Goal: Information Seeking & Learning: Check status

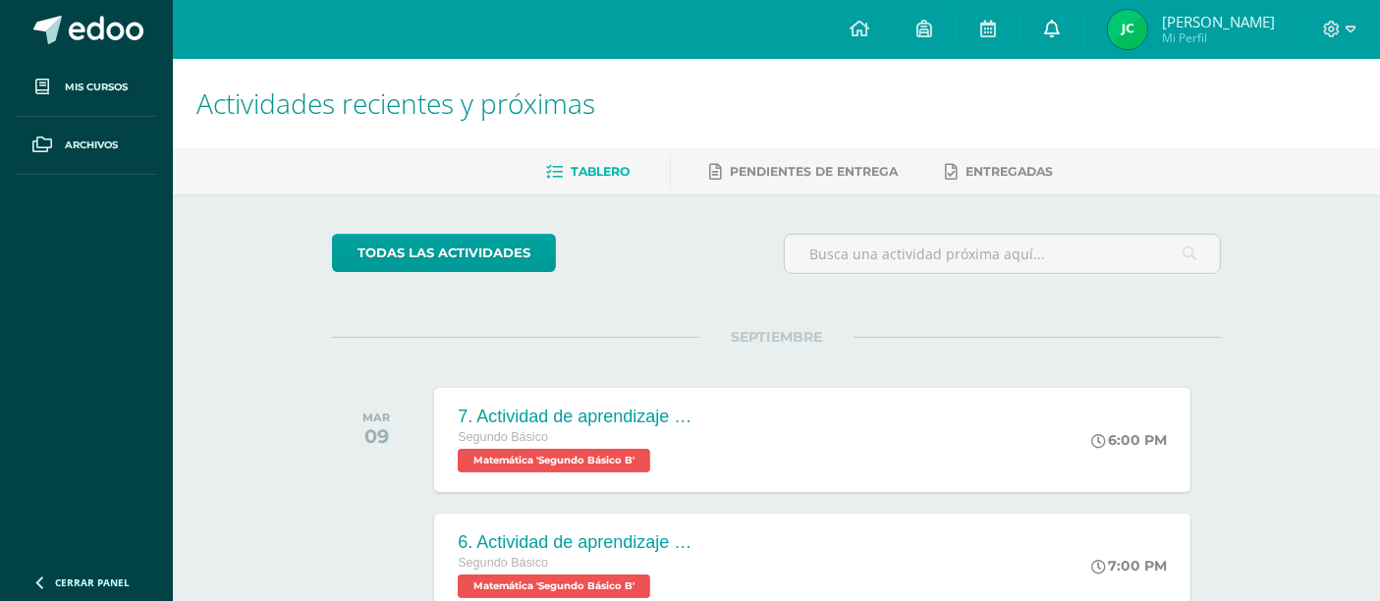
click at [1060, 27] on icon at bounding box center [1052, 29] width 16 height 18
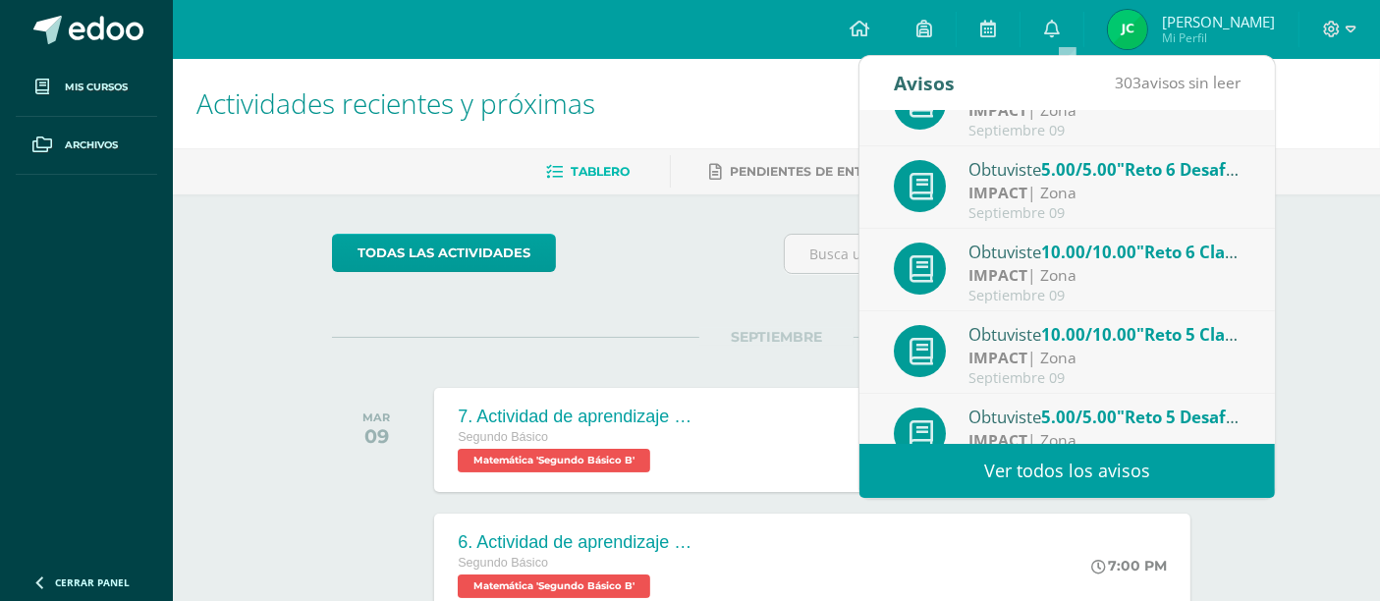
scroll to position [326, 0]
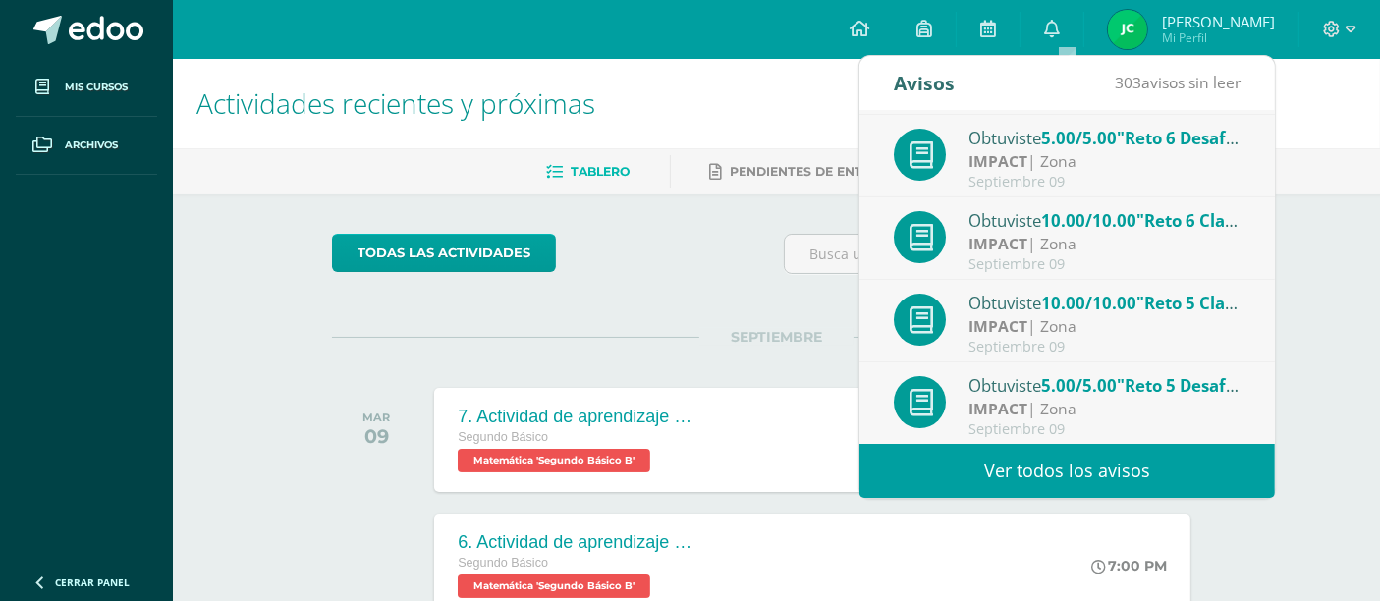
click at [1194, 23] on span "[PERSON_NAME]" at bounding box center [1218, 22] width 113 height 20
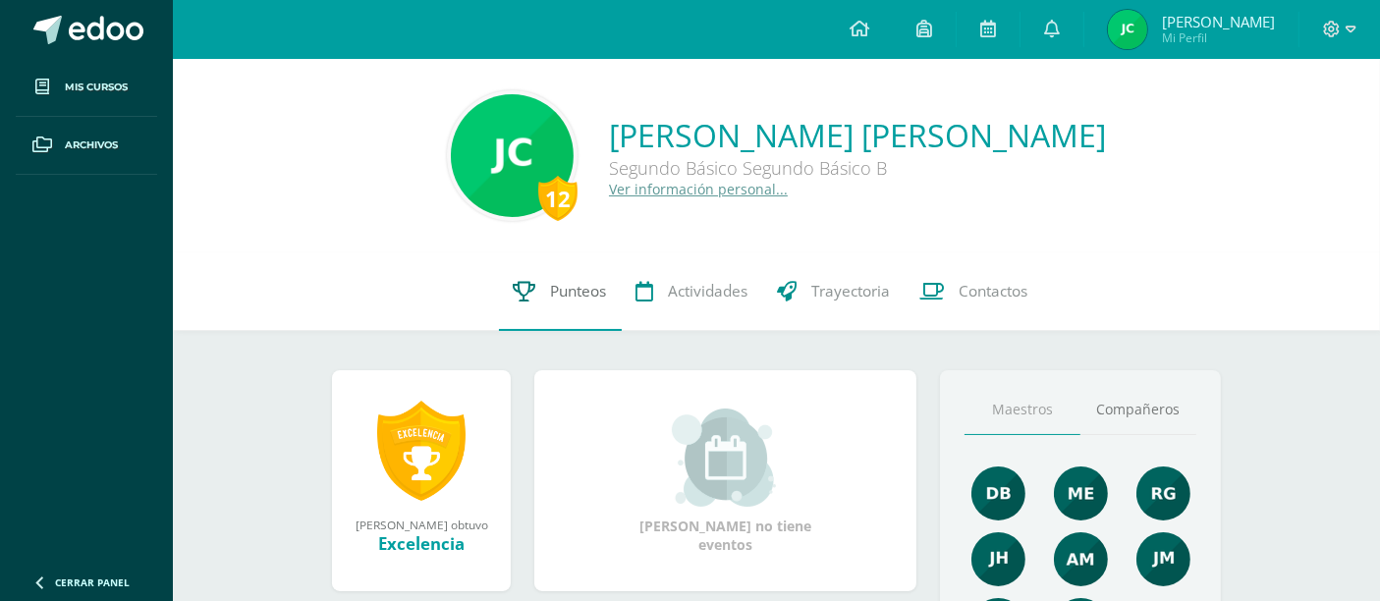
click at [541, 290] on link "Punteos" at bounding box center [560, 291] width 123 height 79
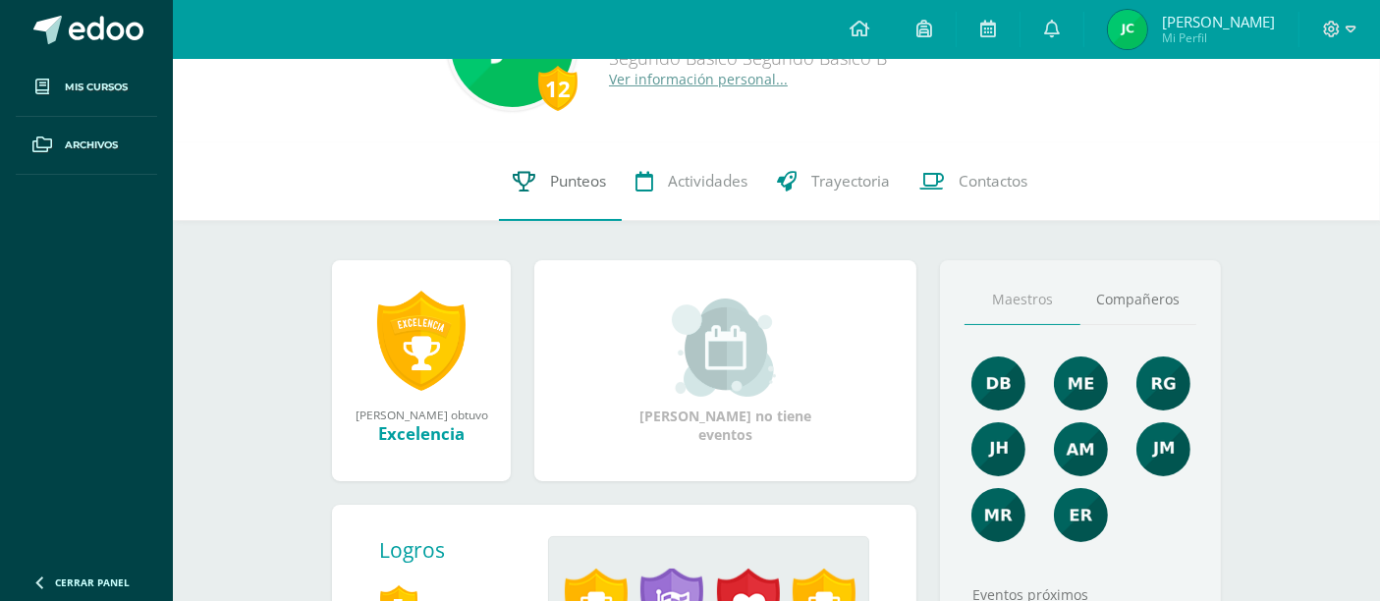
scroll to position [112, 0]
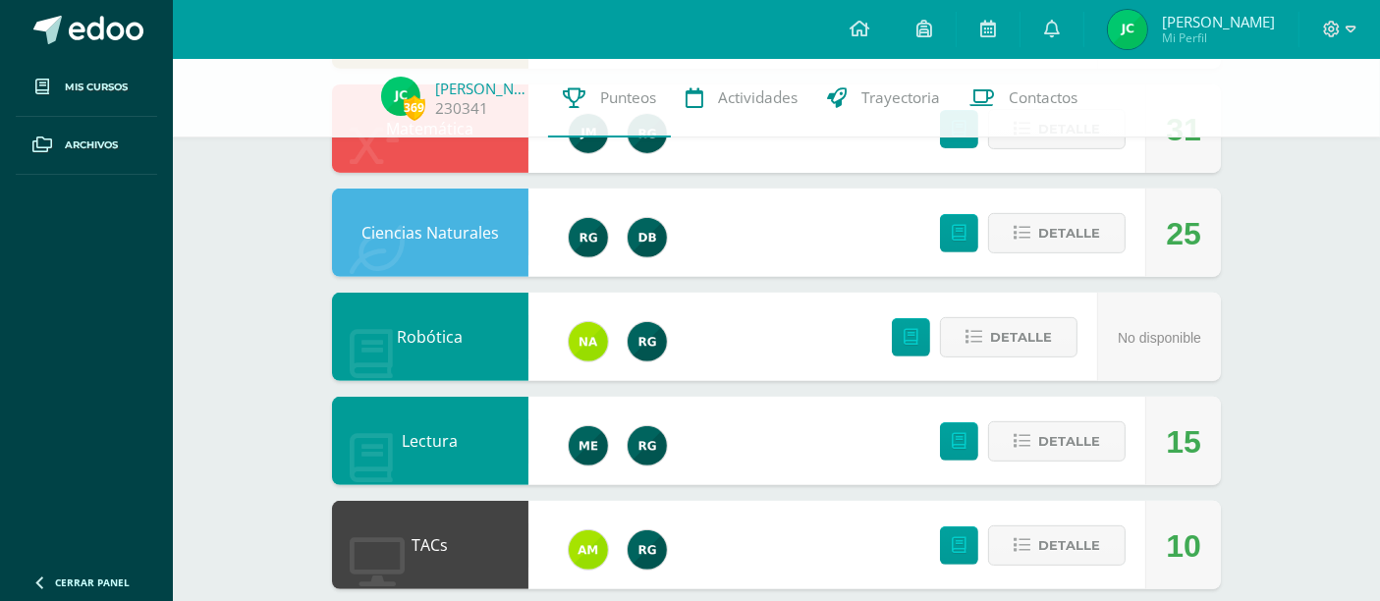
scroll to position [711, 0]
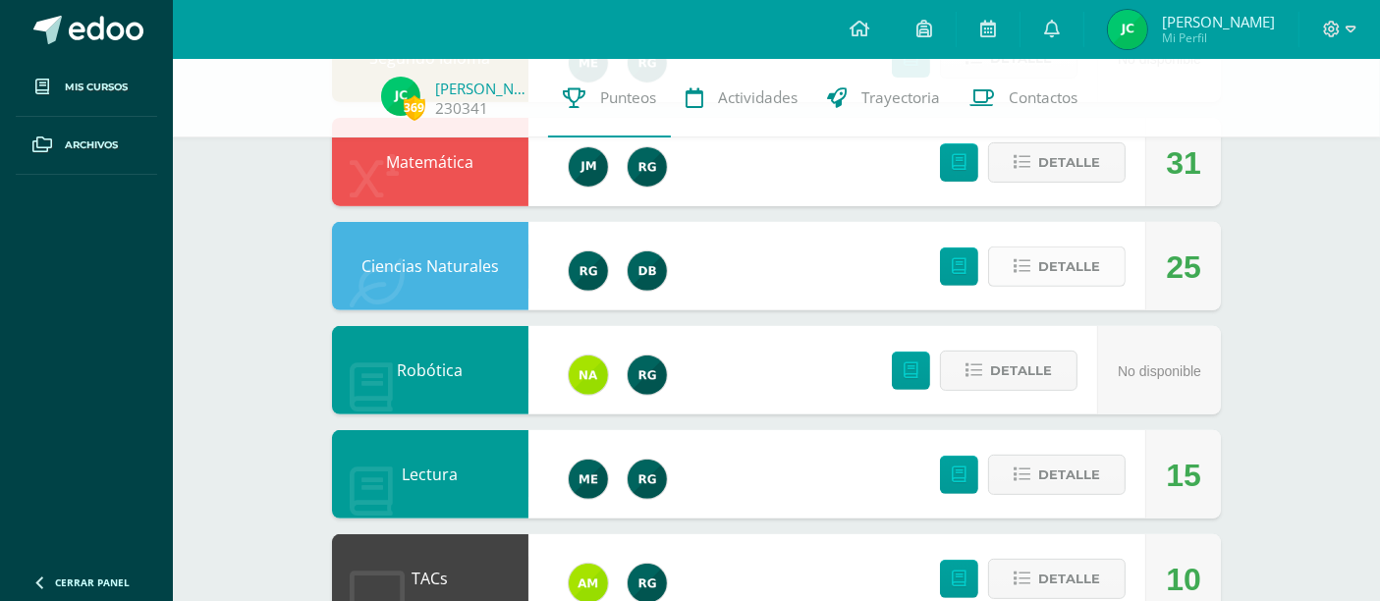
click at [1034, 264] on button "Detalle" at bounding box center [1056, 267] width 137 height 40
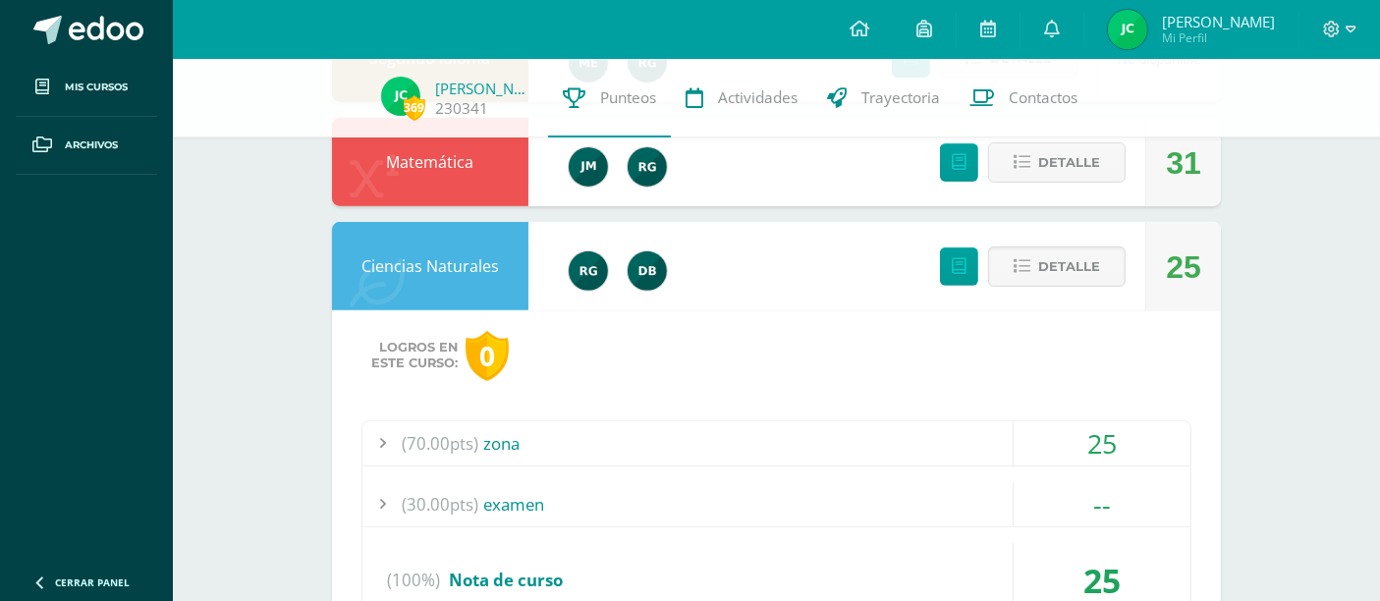
click at [800, 453] on div "(70.00pts) zona" at bounding box center [776, 443] width 828 height 44
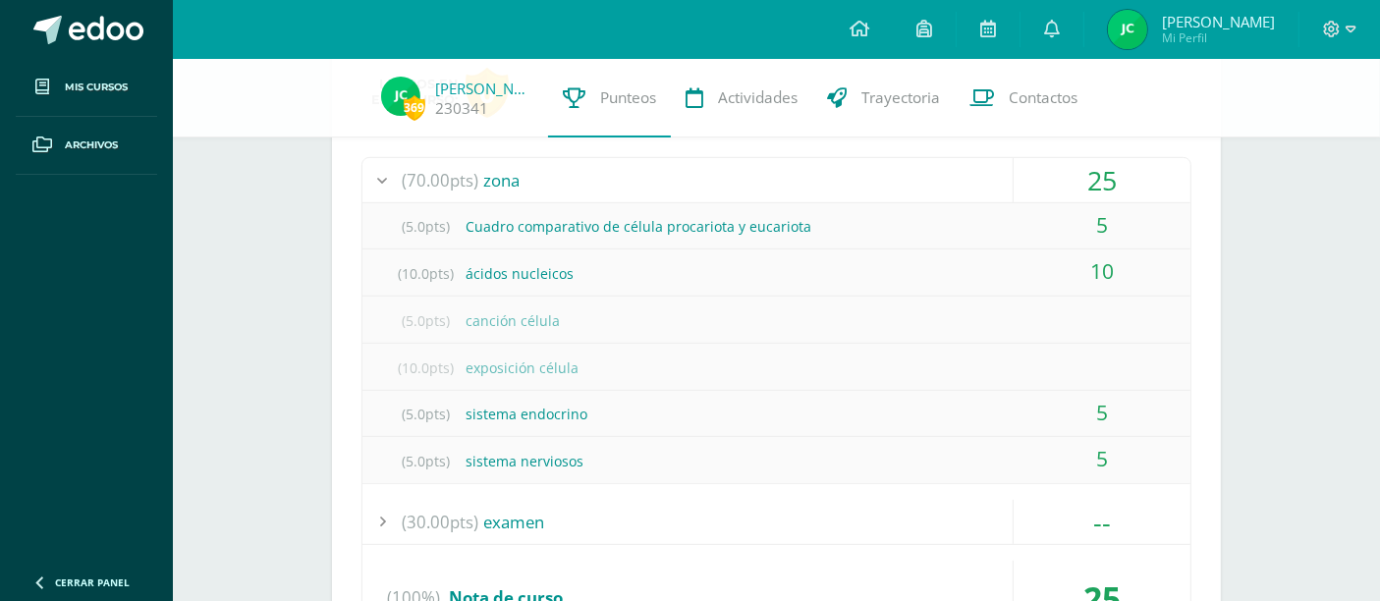
scroll to position [973, 0]
click at [1328, 29] on icon at bounding box center [1332, 30] width 18 height 18
click at [1256, 126] on span "Cerrar sesión" at bounding box center [1289, 135] width 88 height 19
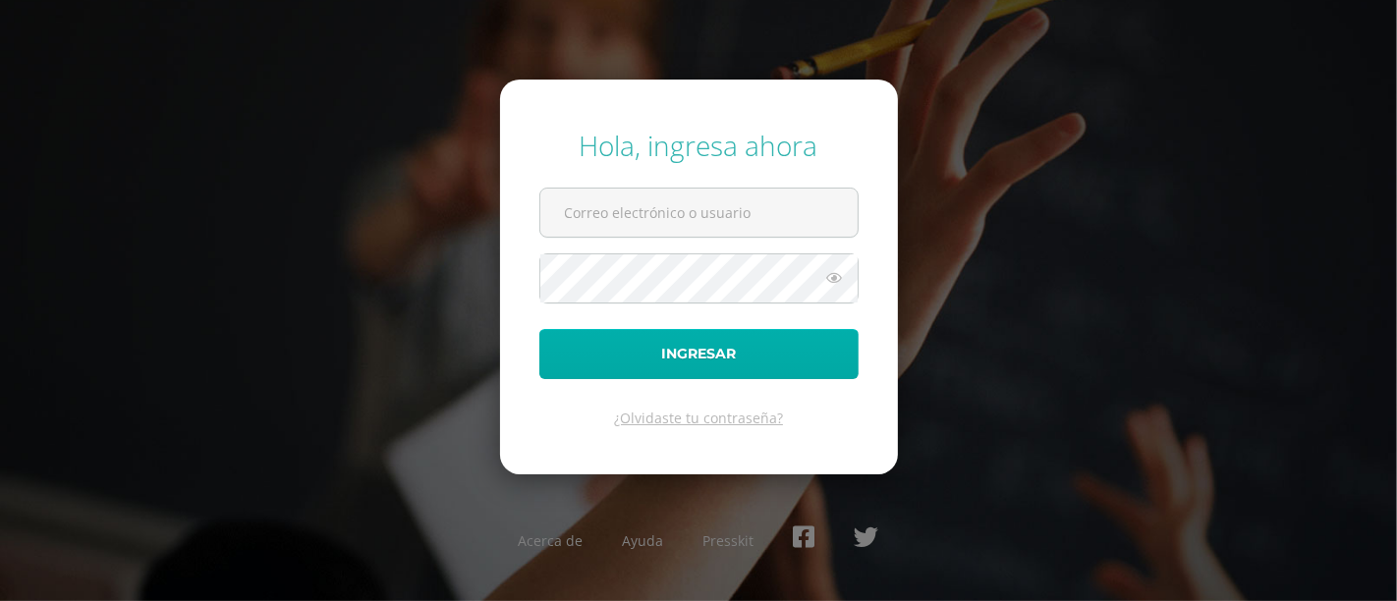
type input "[PERSON_NAME][DOMAIN_NAME][EMAIL_ADDRESS][DOMAIN_NAME]"
click at [781, 350] on button "Ingresar" at bounding box center [698, 354] width 319 height 50
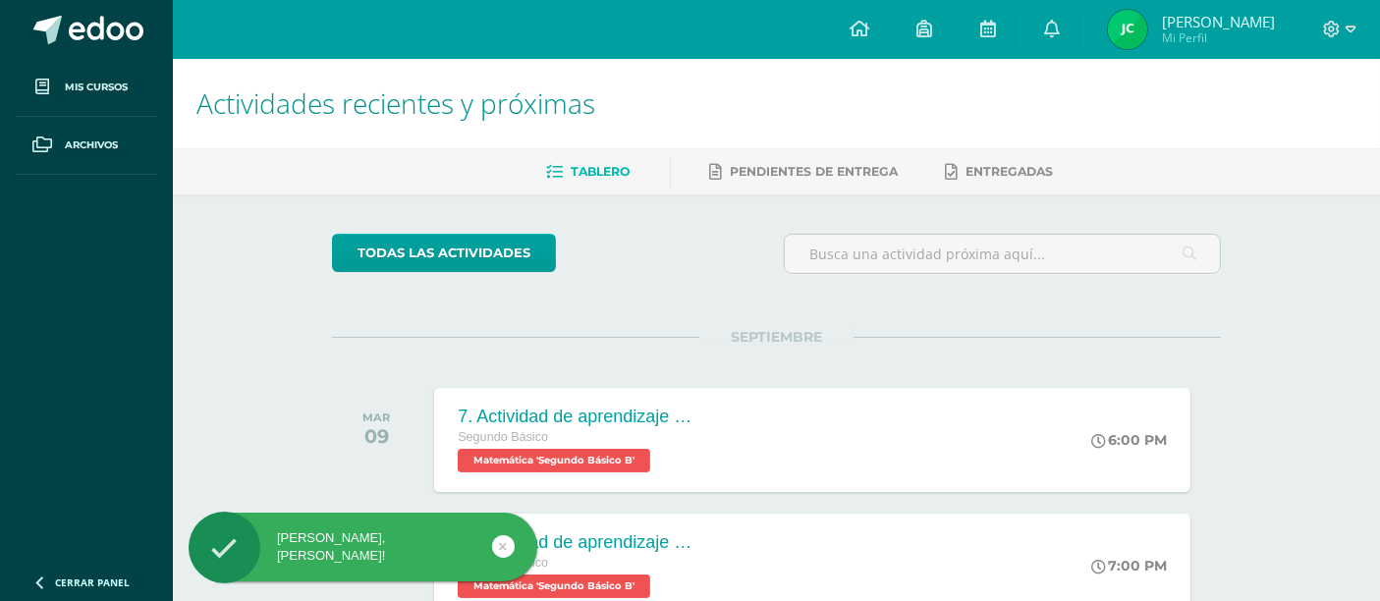
click at [1170, 22] on span "[PERSON_NAME] Mi Perfil" at bounding box center [1191, 29] width 175 height 39
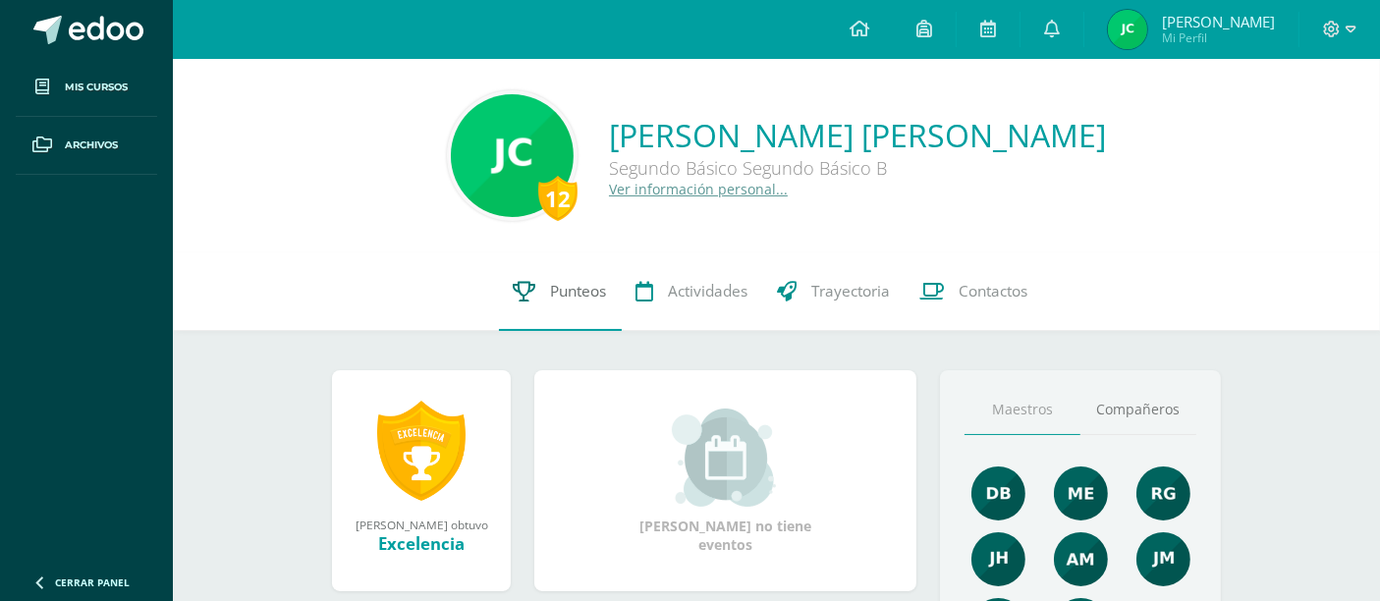
click at [532, 296] on icon at bounding box center [525, 291] width 23 height 21
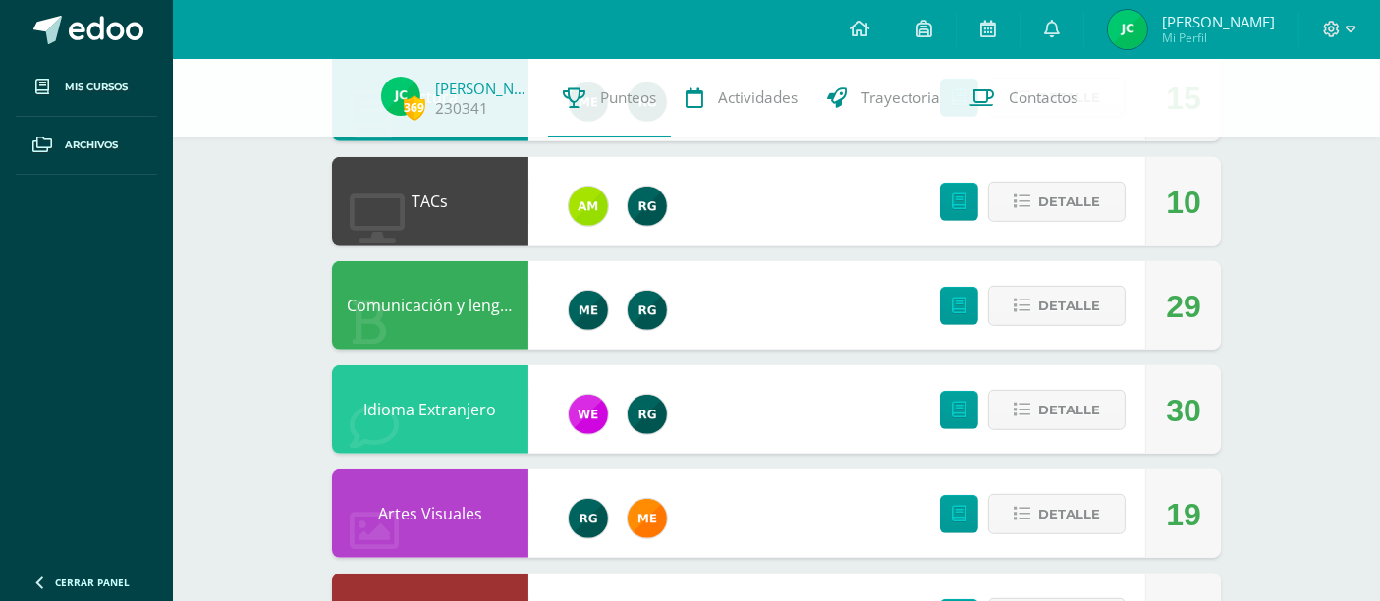
scroll to position [1088, 0]
click at [1101, 309] on button "Detalle" at bounding box center [1056, 306] width 137 height 40
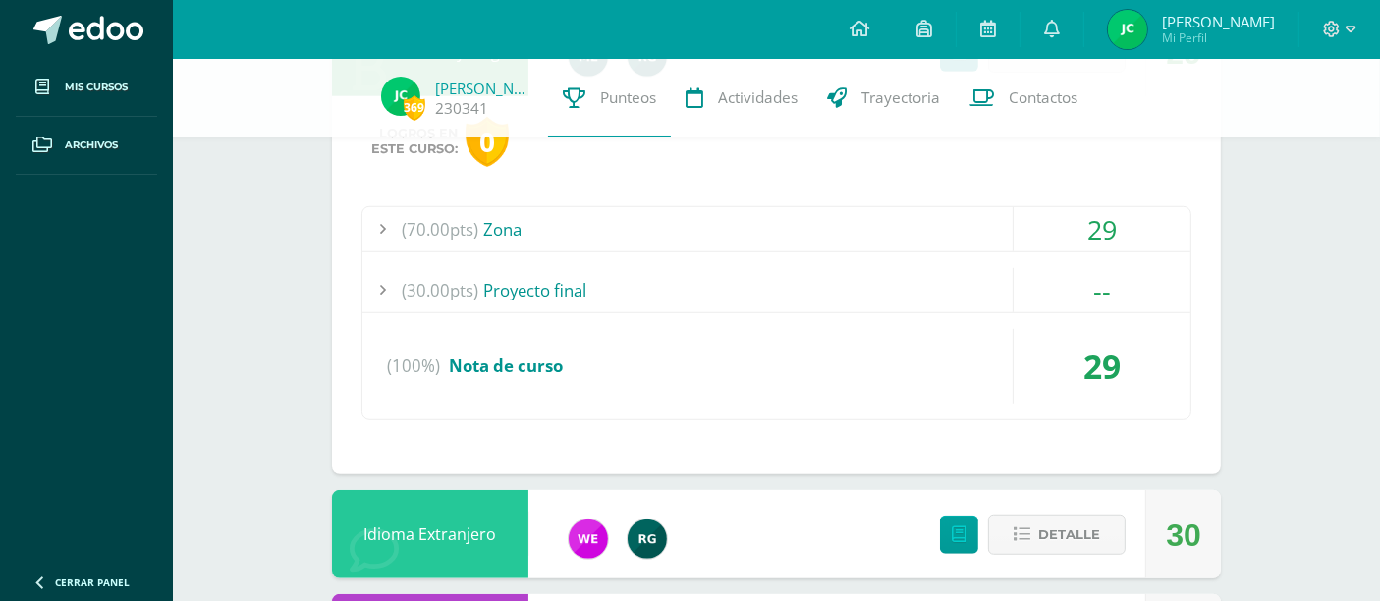
scroll to position [1347, 0]
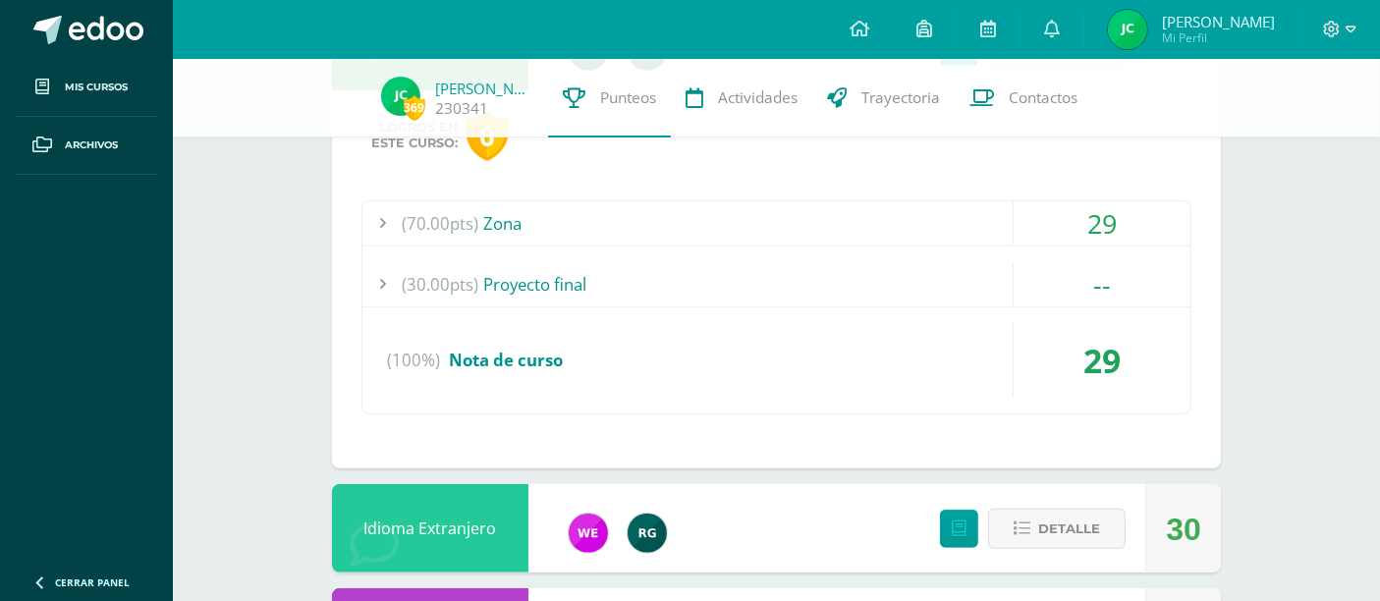
click at [839, 218] on div "(70.00pts) Zona" at bounding box center [776, 223] width 828 height 44
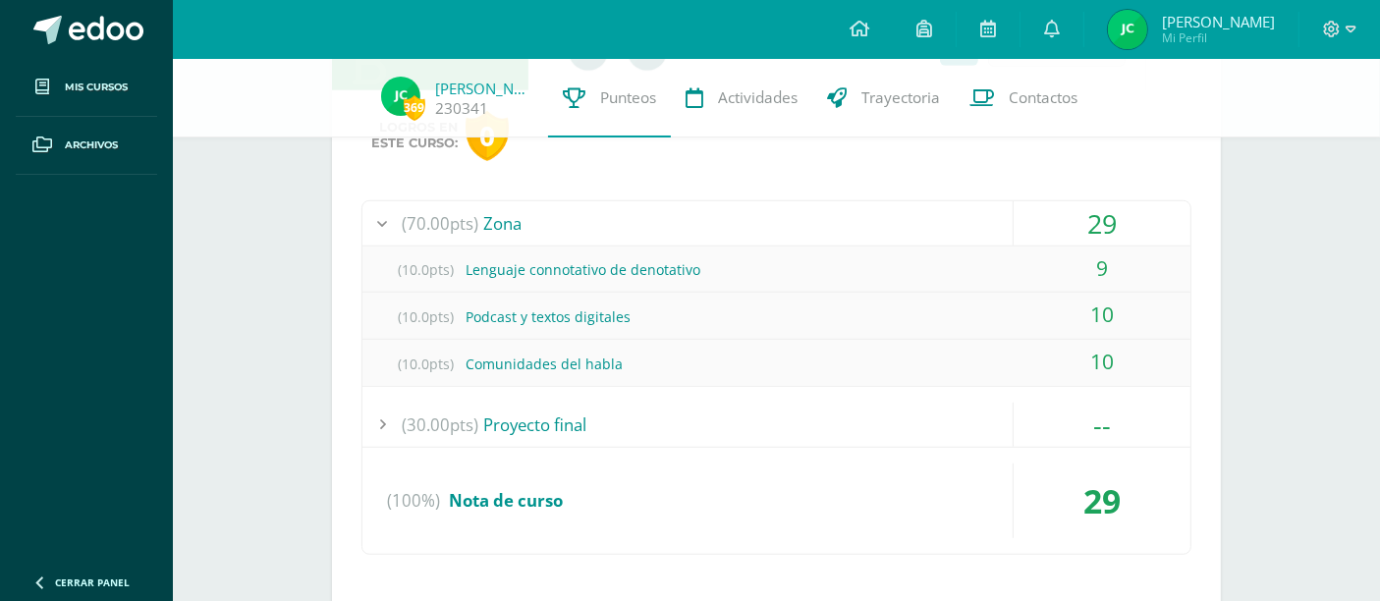
click at [826, 216] on div "(70.00pts) Zona" at bounding box center [776, 223] width 828 height 44
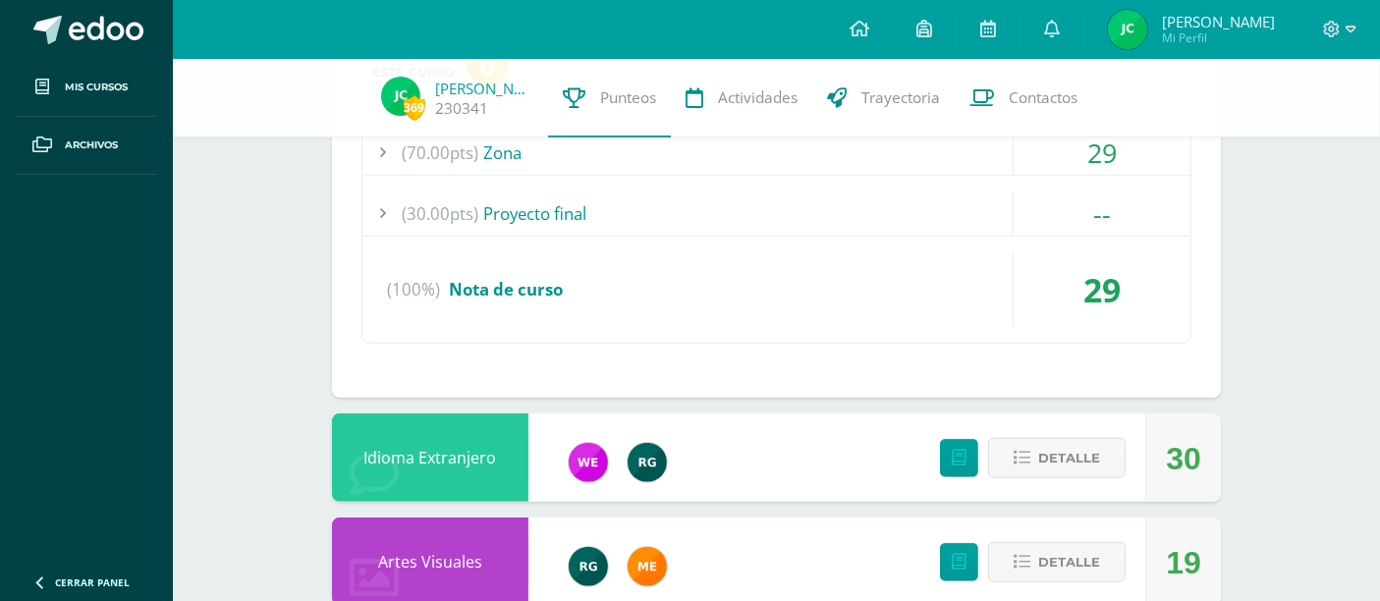
scroll to position [1420, 0]
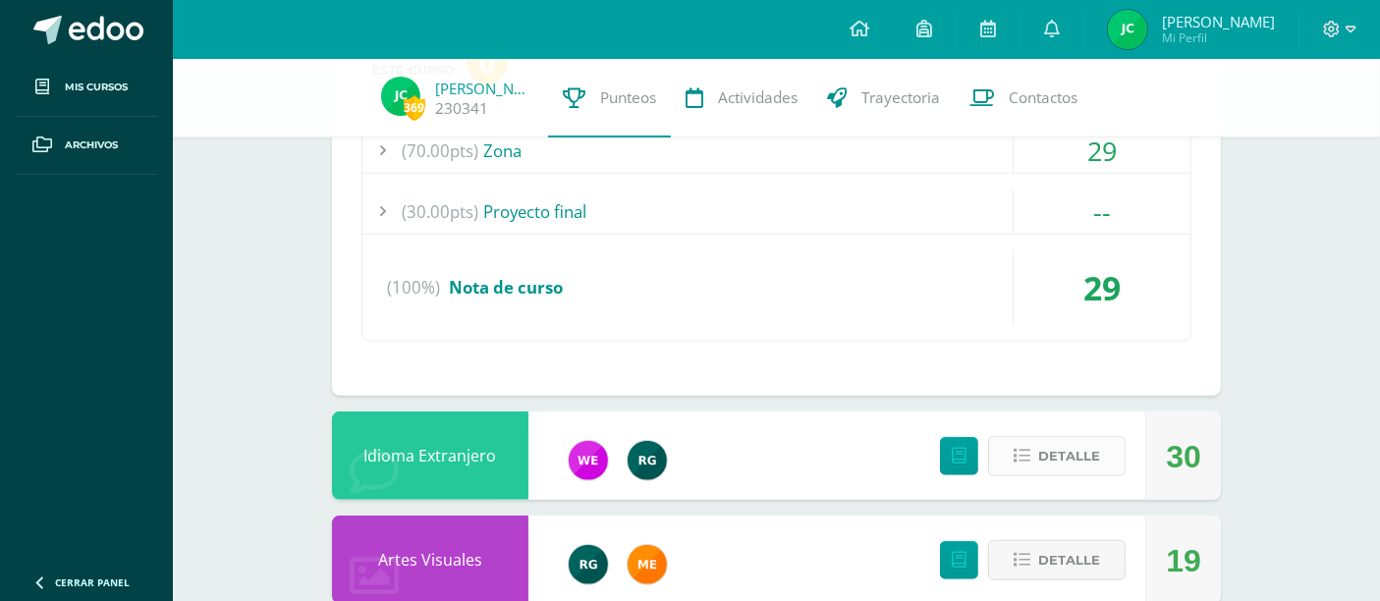
click at [1093, 453] on span "Detalle" at bounding box center [1069, 456] width 62 height 36
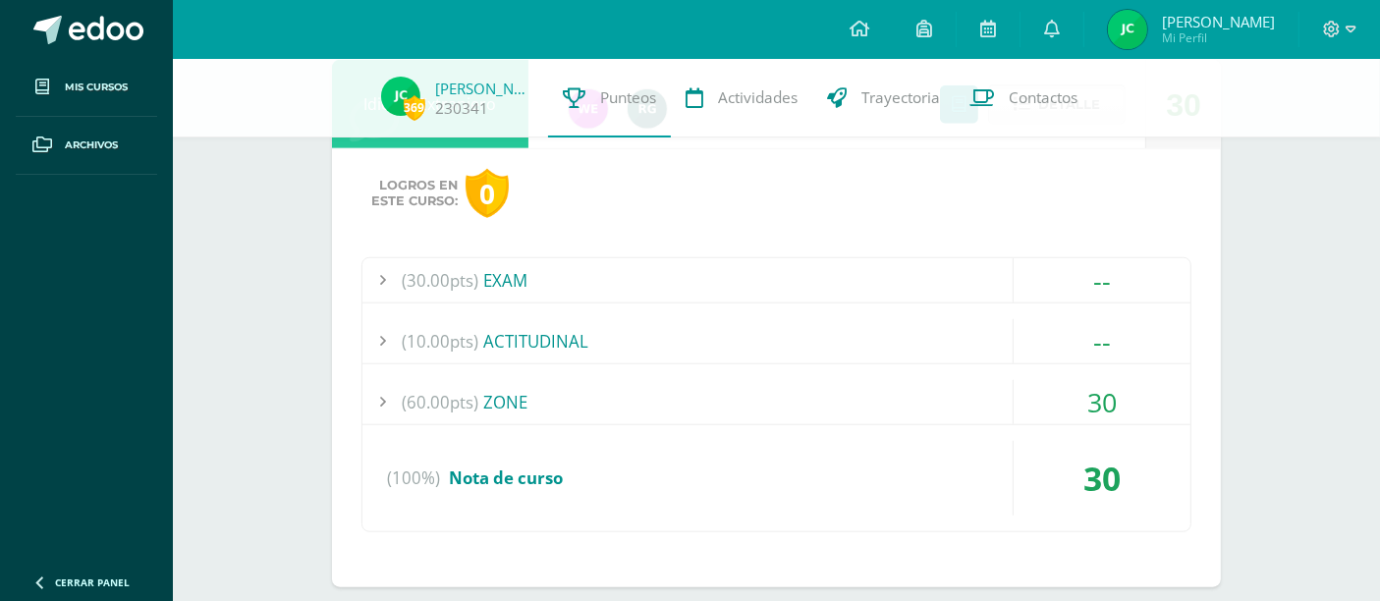
scroll to position [1774, 0]
click at [886, 269] on div "(30.00pts) EXAM" at bounding box center [776, 278] width 828 height 44
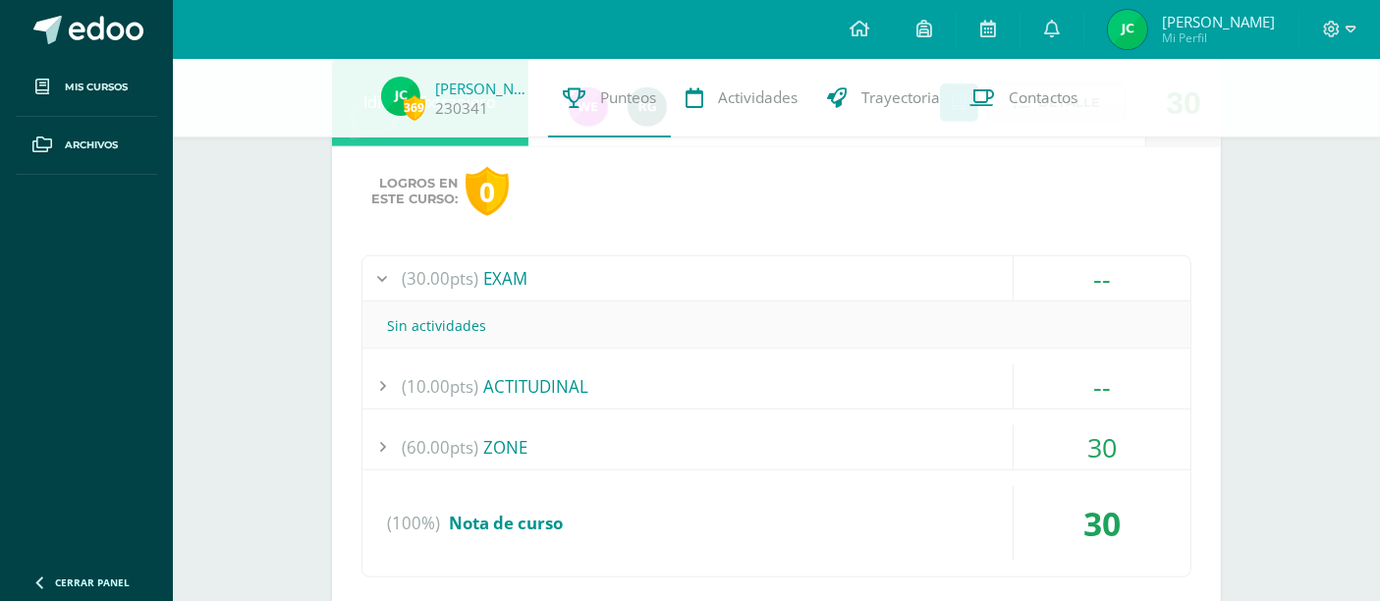
drag, startPoint x: 776, startPoint y: 380, endPoint x: 790, endPoint y: 412, distance: 34.3
click at [790, 412] on div "(30.00pts) EXAM -- Sin actividades (10.00pts) ACTITUDINAL --" at bounding box center [776, 416] width 830 height 322
click at [796, 417] on div "(30.00pts) EXAM -- Sin actividades (10.00pts) ACTITUDINAL --" at bounding box center [776, 416] width 830 height 322
click at [800, 425] on div "(60.00pts) ZONE" at bounding box center [776, 447] width 828 height 44
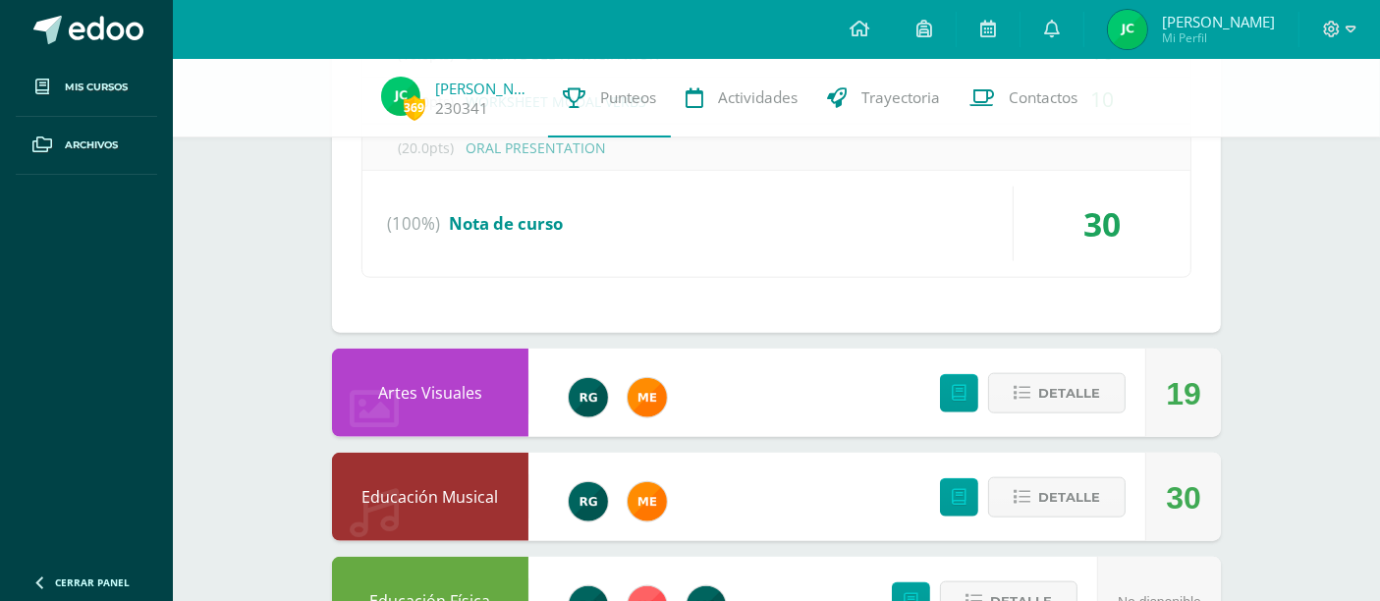
scroll to position [2247, 0]
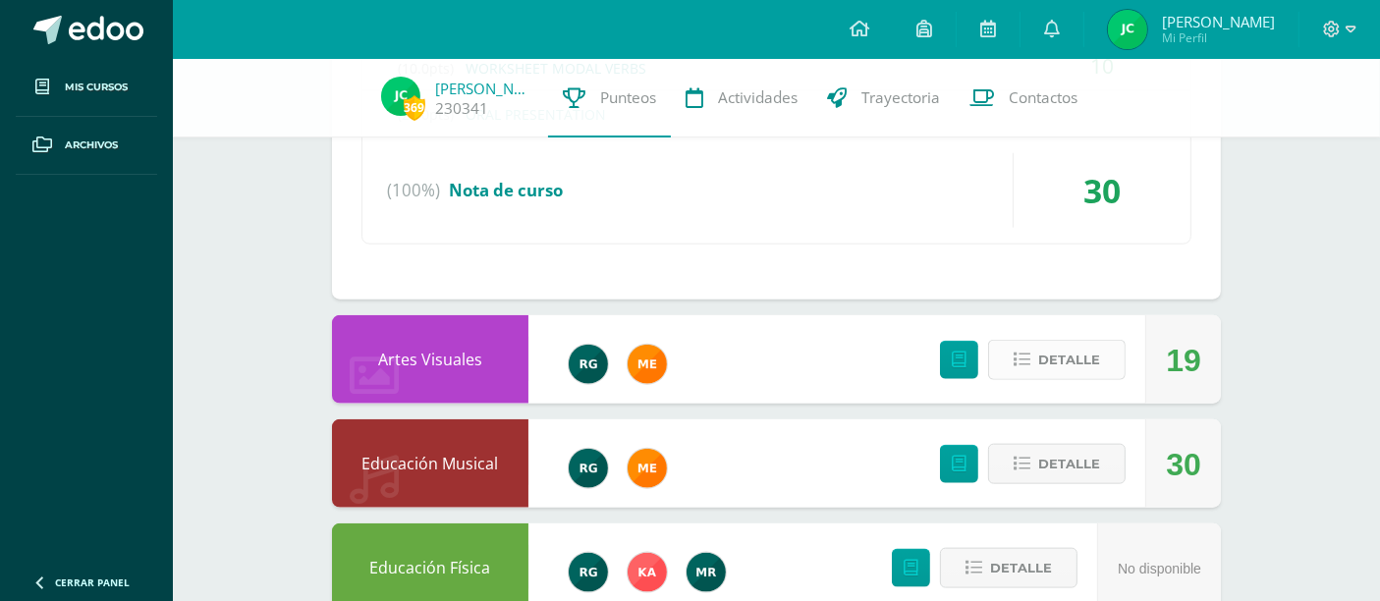
click at [1044, 346] on span "Detalle" at bounding box center [1069, 360] width 62 height 36
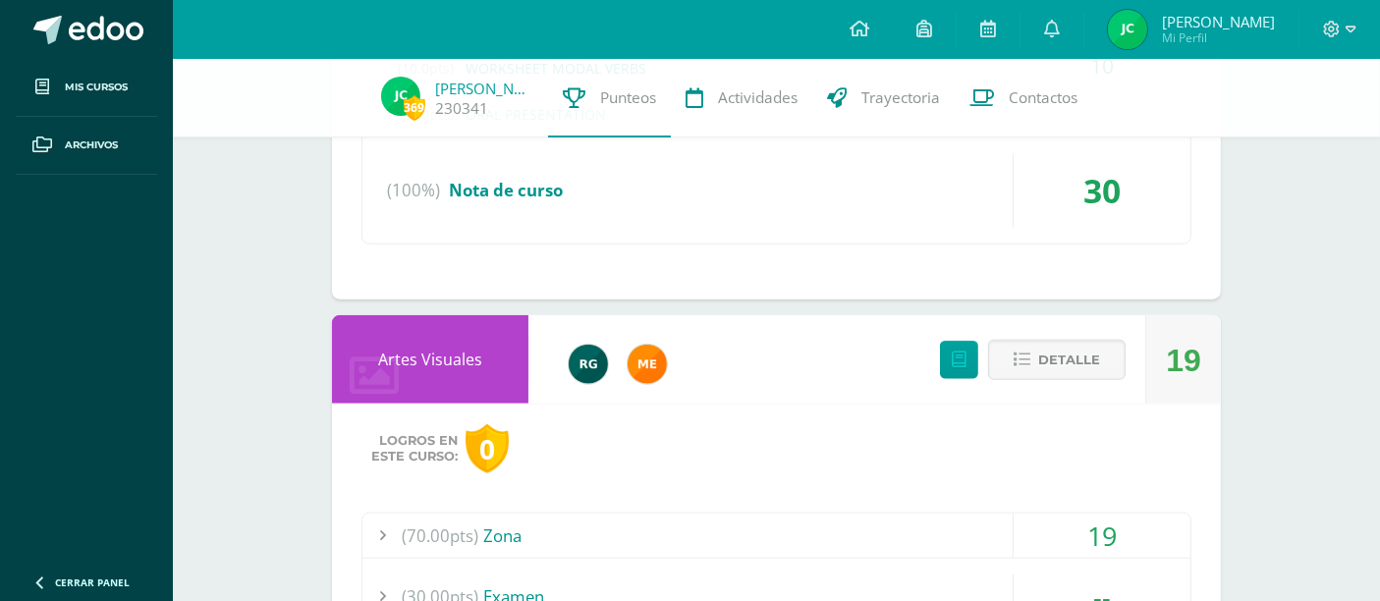
click at [712, 492] on div "Logros en este curso: 0 (70.00pts) Zona 19 (10.0pts) Monólogo (10.0pts)" at bounding box center [776, 593] width 889 height 378
click at [745, 534] on div "(70.00pts) Zona" at bounding box center [776, 536] width 828 height 44
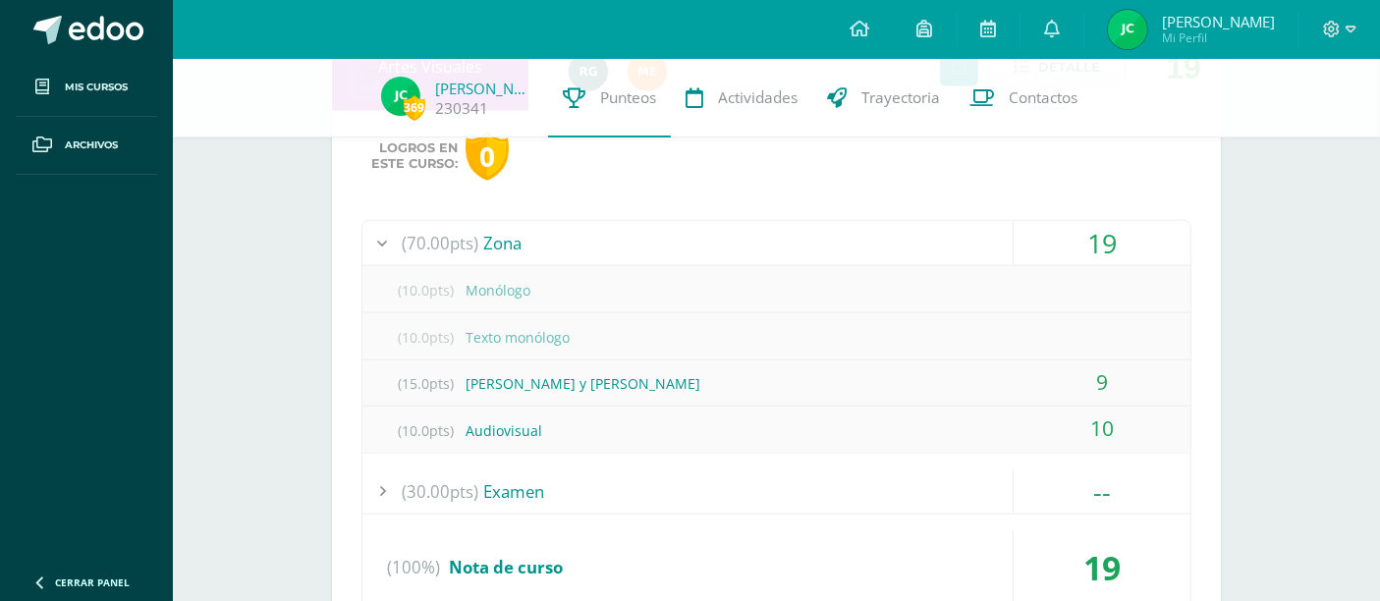
scroll to position [2363, 0]
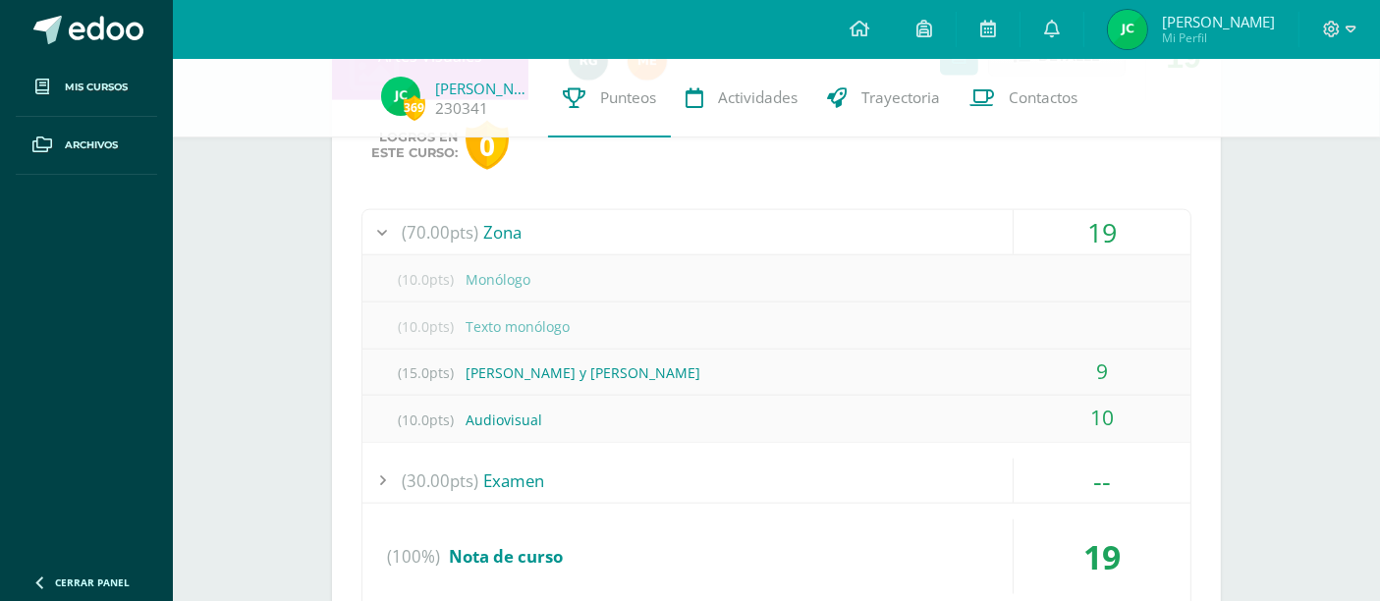
click at [827, 228] on div "(70.00pts) Zona" at bounding box center [776, 232] width 828 height 44
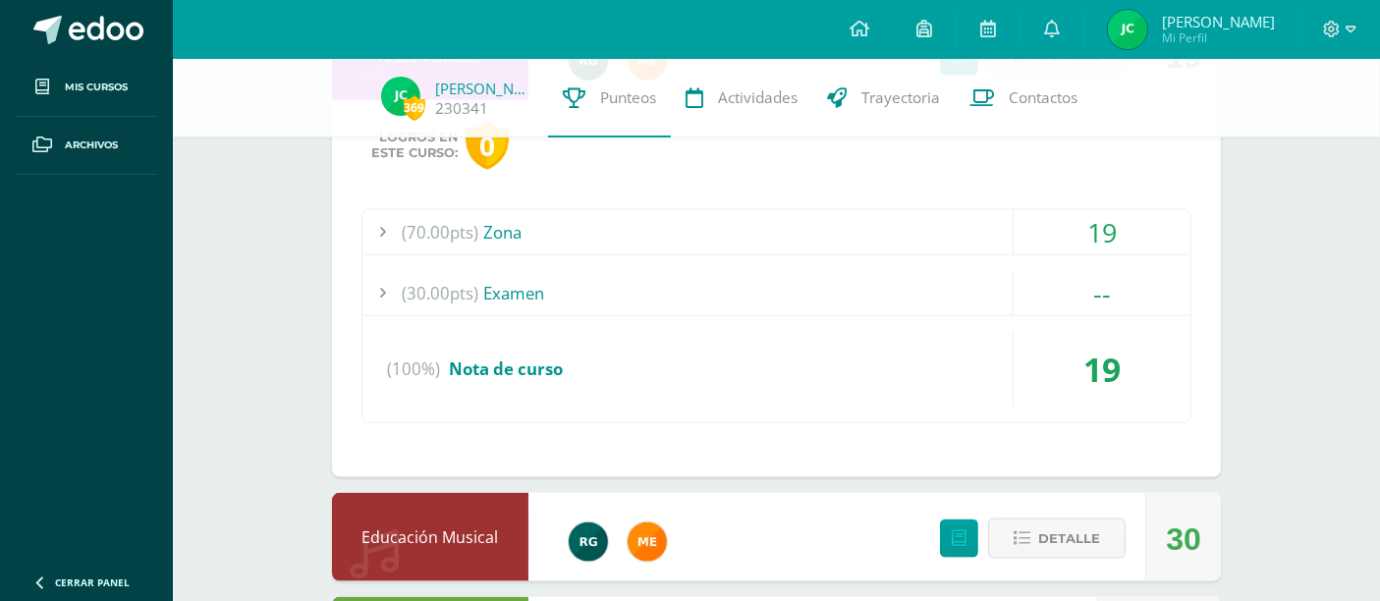
click at [828, 231] on div "(70.00pts) Zona" at bounding box center [776, 232] width 828 height 44
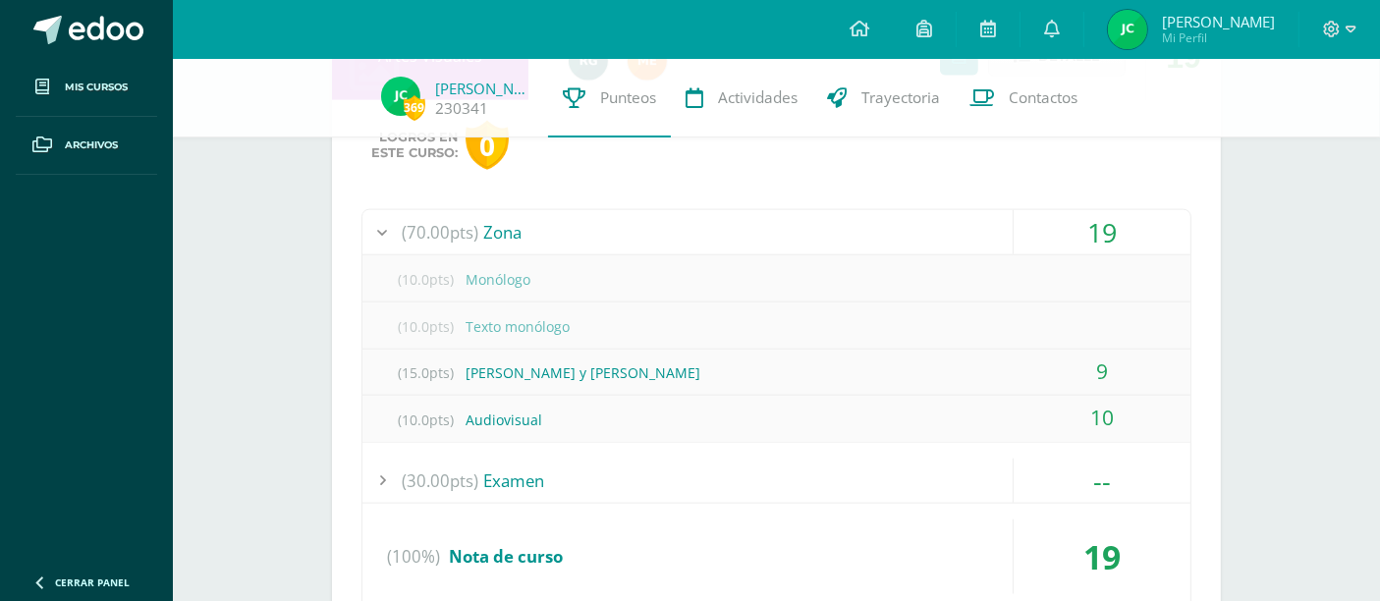
click at [825, 227] on div "(70.00pts) Zona" at bounding box center [776, 232] width 828 height 44
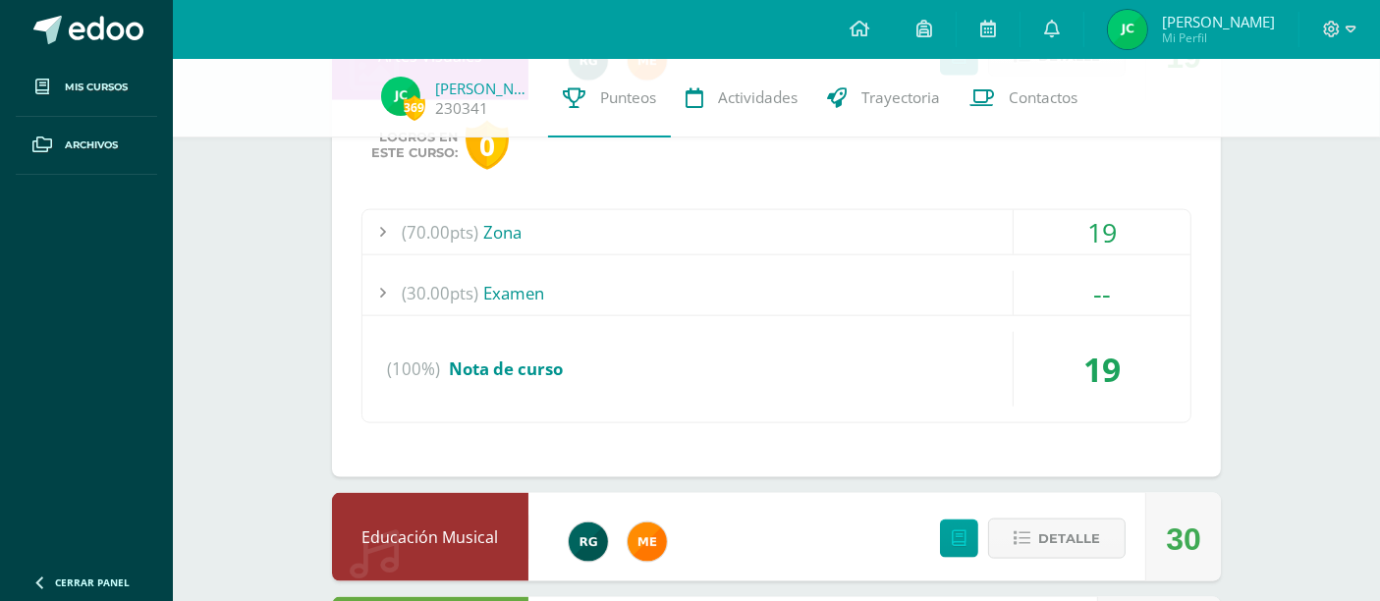
scroll to position [2585, 0]
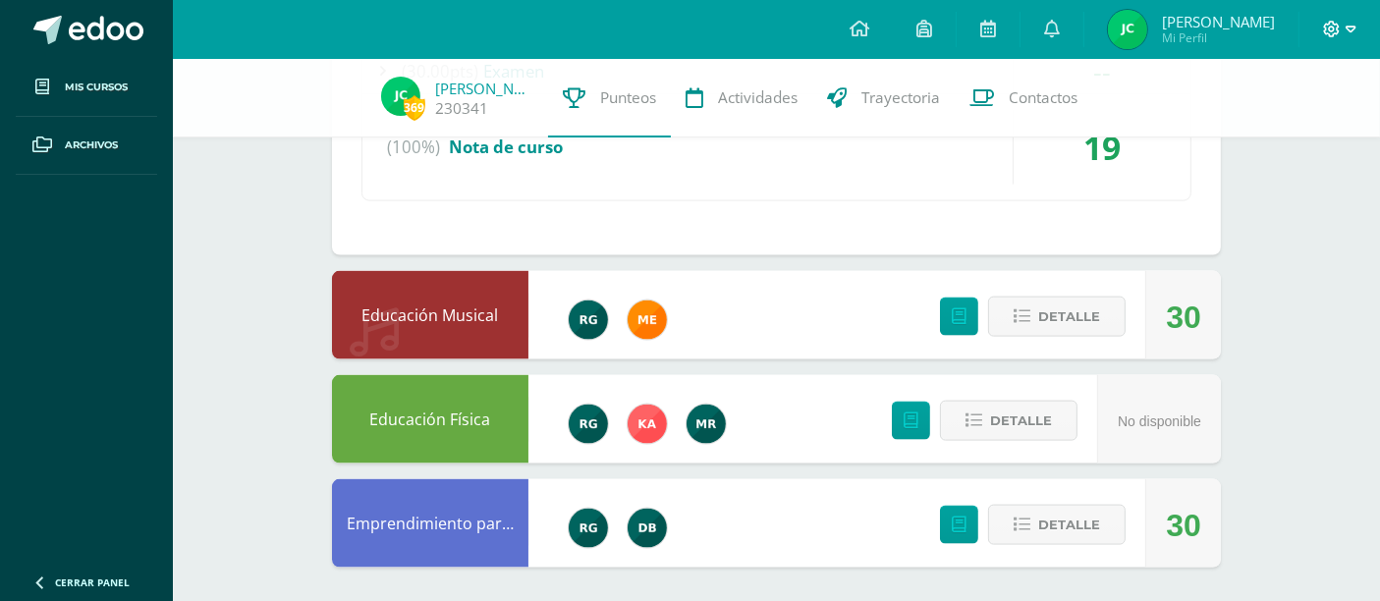
click at [1344, 24] on span at bounding box center [1339, 30] width 33 height 22
click at [1291, 130] on span "Cerrar sesión" at bounding box center [1289, 134] width 88 height 19
